Goal: Task Accomplishment & Management: Complete application form

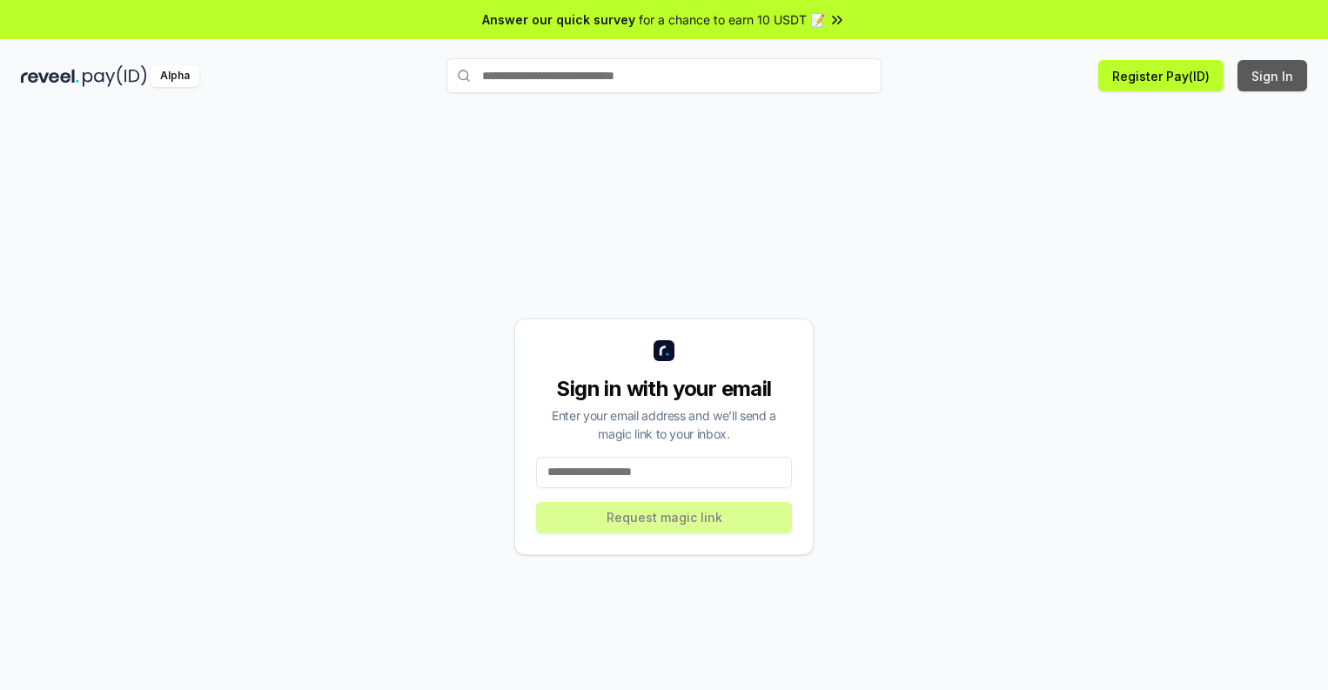
click at [1273, 76] on button "Sign In" at bounding box center [1273, 75] width 70 height 31
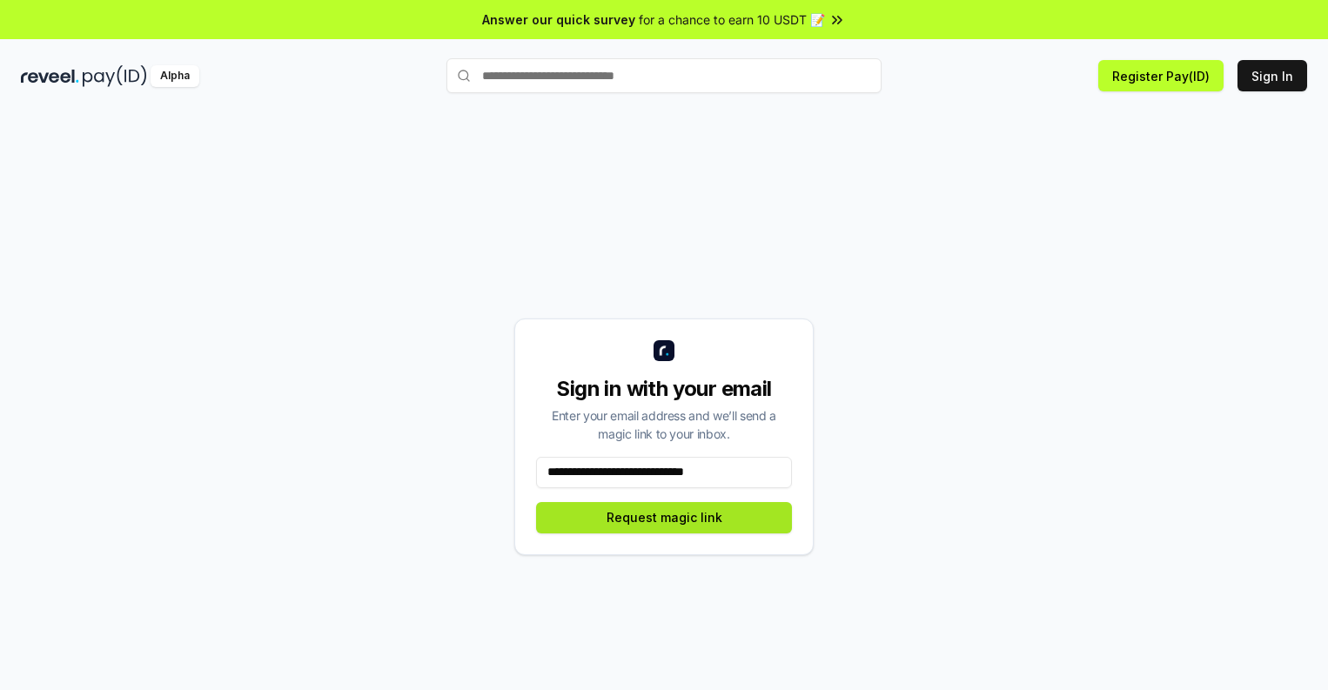
type input "**********"
click at [664, 517] on button "Request magic link" at bounding box center [664, 517] width 256 height 31
